Goal: Task Accomplishment & Management: Manage account settings

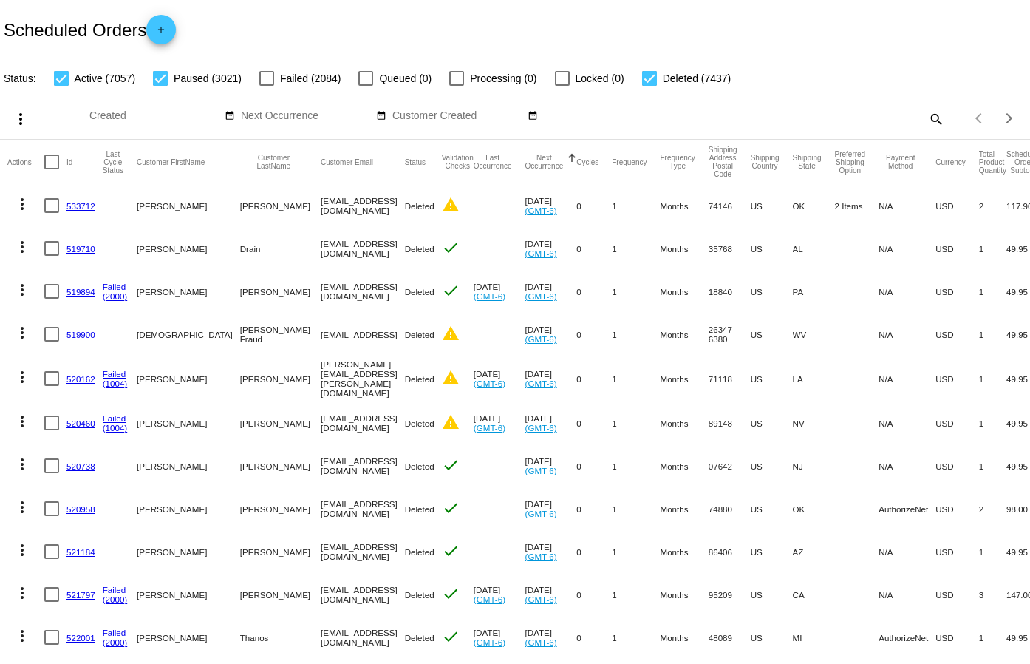
click at [944, 116] on div "Items per page: 20 1 - 20 of 17515" at bounding box center [987, 118] width 86 height 41
click at [927, 111] on mat-icon "search" at bounding box center [936, 118] width 18 height 23
click at [690, 110] on input "Search" at bounding box center [816, 116] width 256 height 12
paste input "988361"
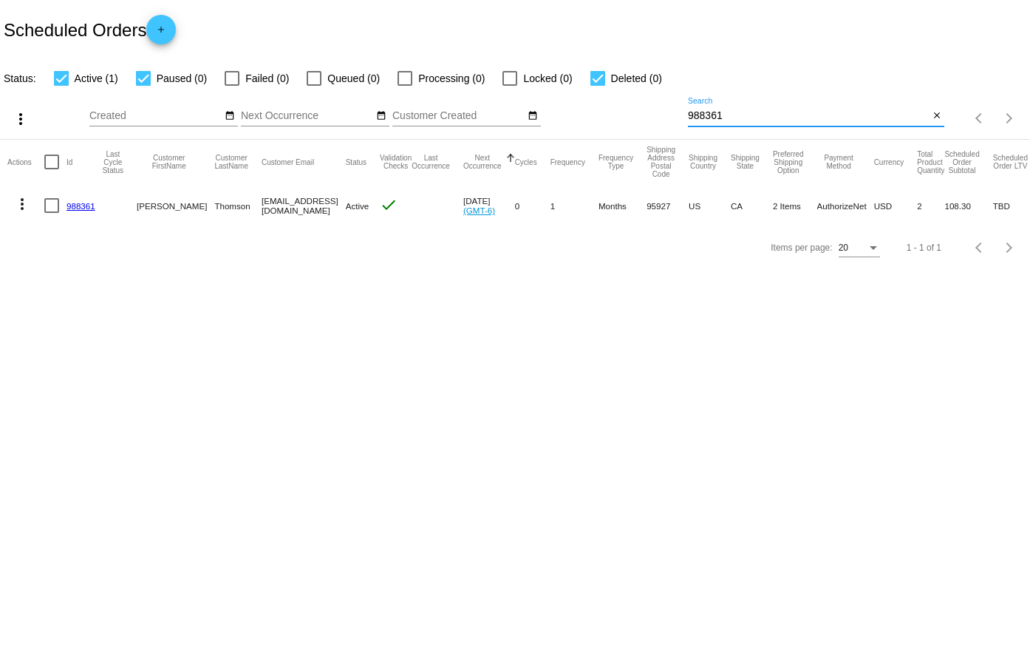
type input "988361"
click at [81, 205] on link "988361" at bounding box center [81, 206] width 29 height 10
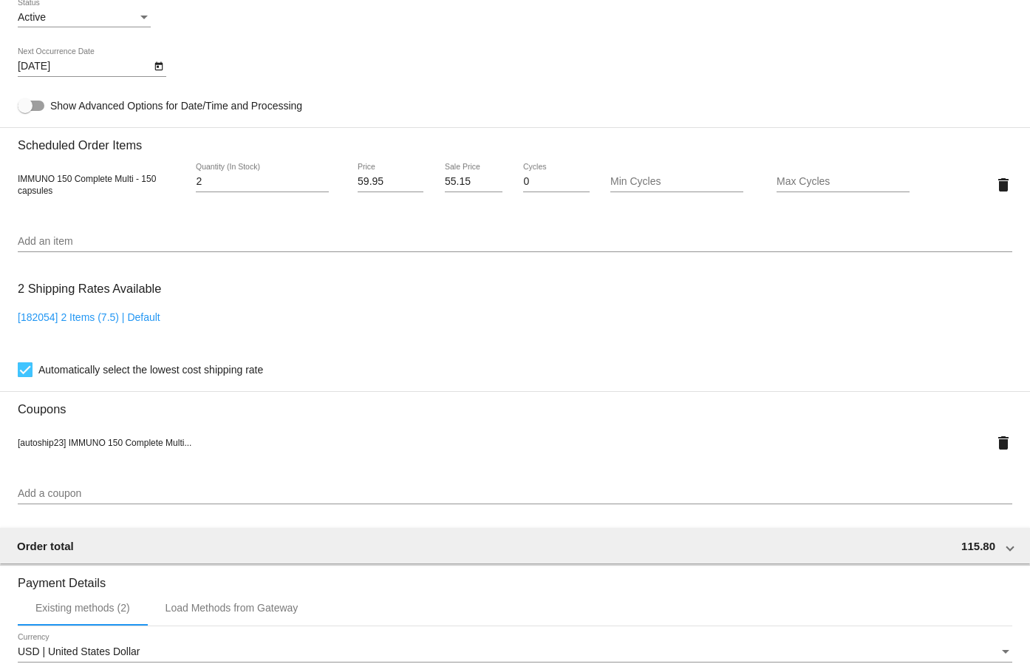
scroll to position [591, 0]
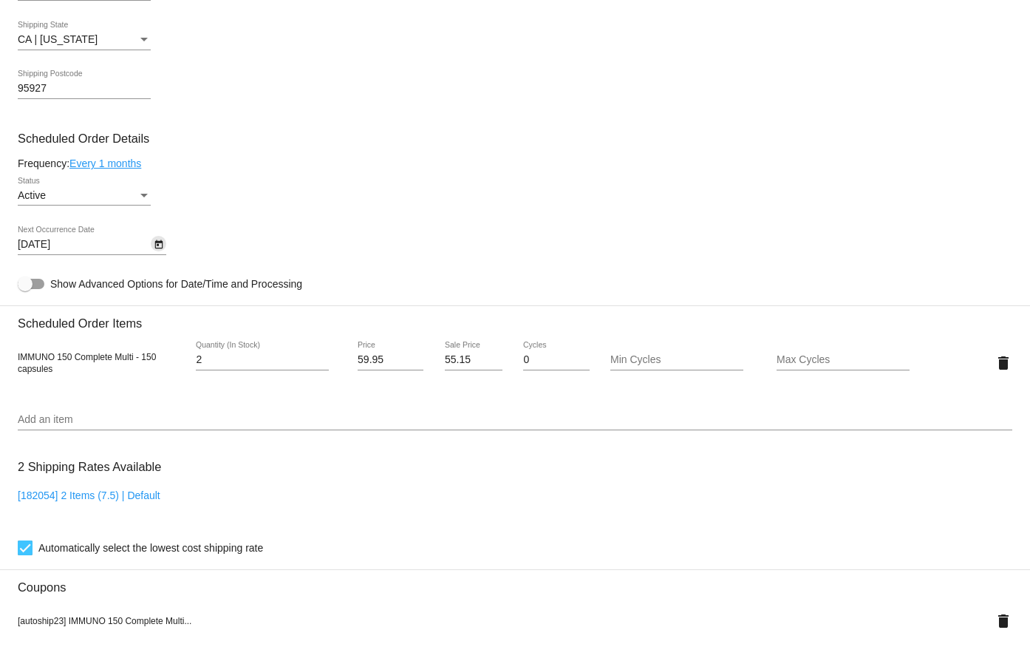
click at [162, 244] on icon "Open calendar" at bounding box center [158, 244] width 8 height 9
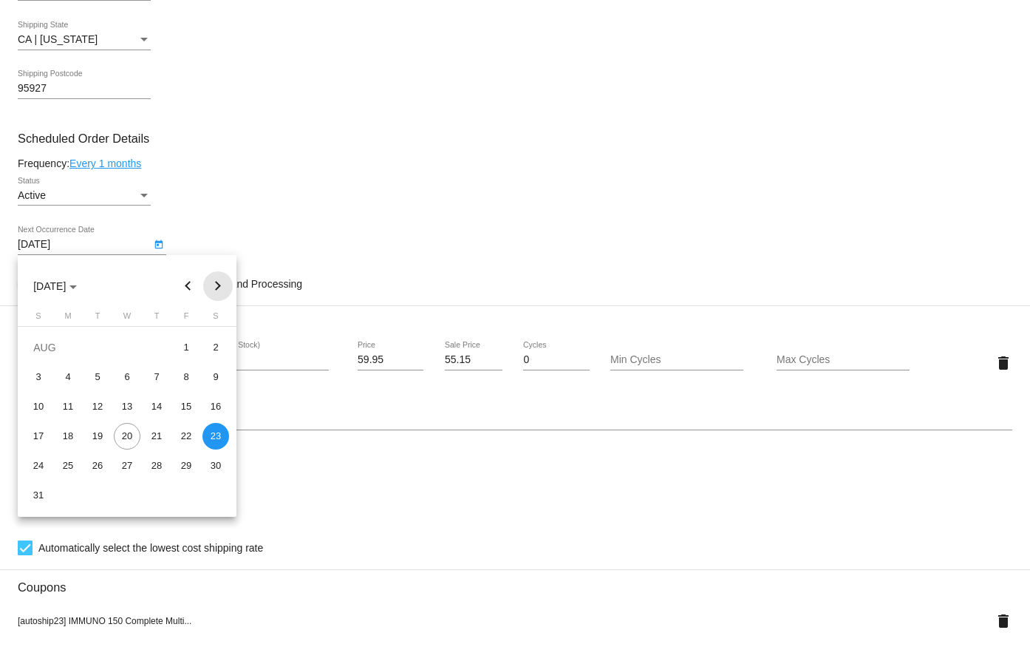
click at [217, 287] on button "Next month" at bounding box center [218, 286] width 30 height 30
click at [180, 281] on button "Previous month" at bounding box center [189, 286] width 30 height 30
click at [217, 288] on button "Next month" at bounding box center [218, 286] width 30 height 30
click at [92, 459] on div "23" at bounding box center [97, 465] width 27 height 27
type input "[DATE]"
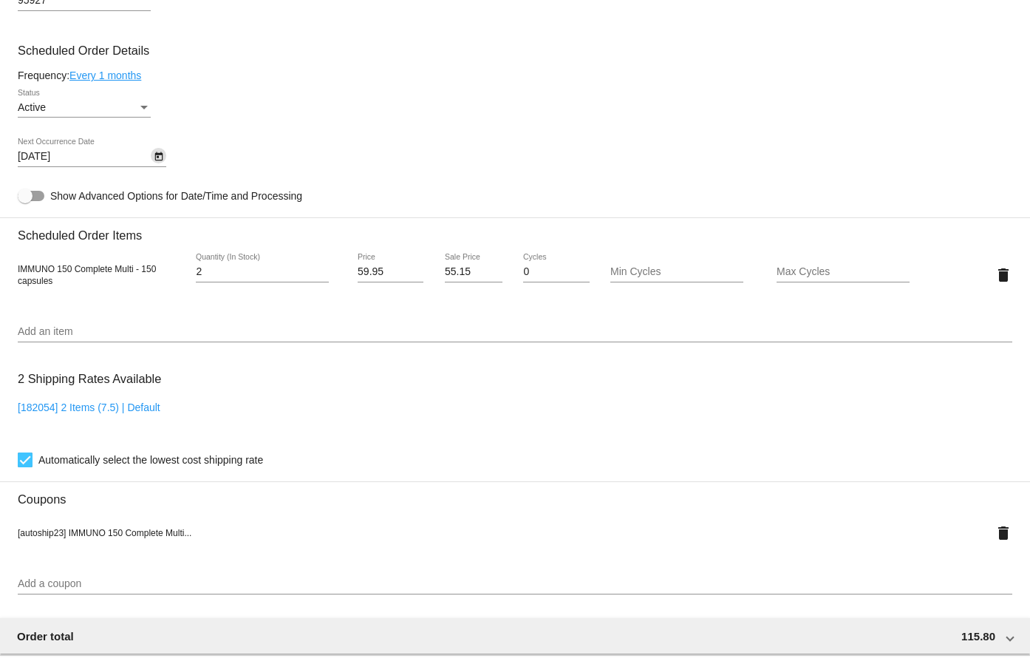
scroll to position [1046, 0]
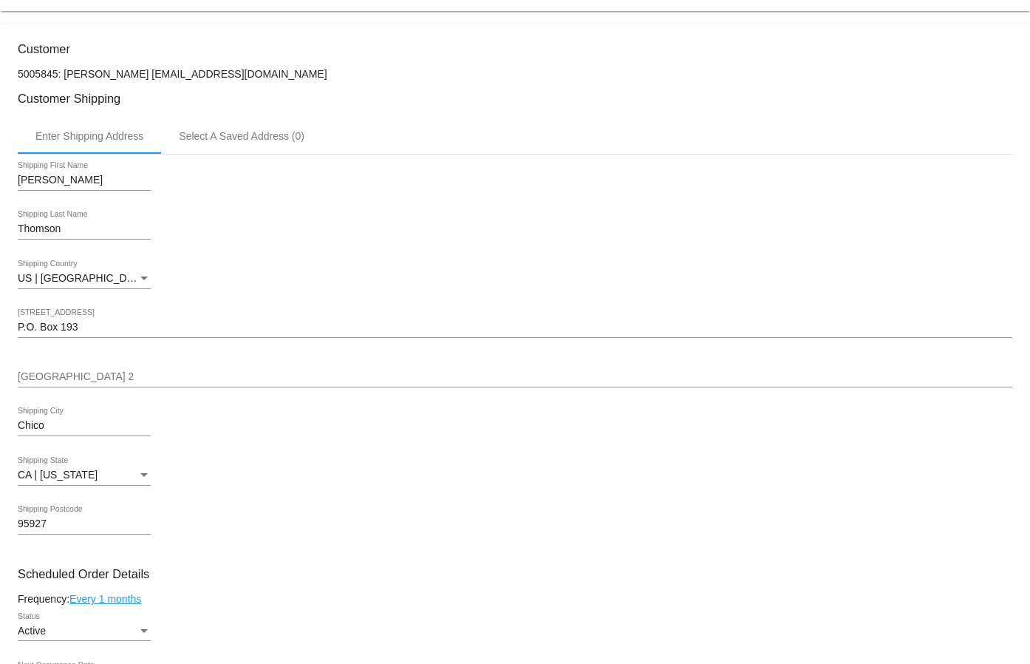
scroll to position [0, 0]
